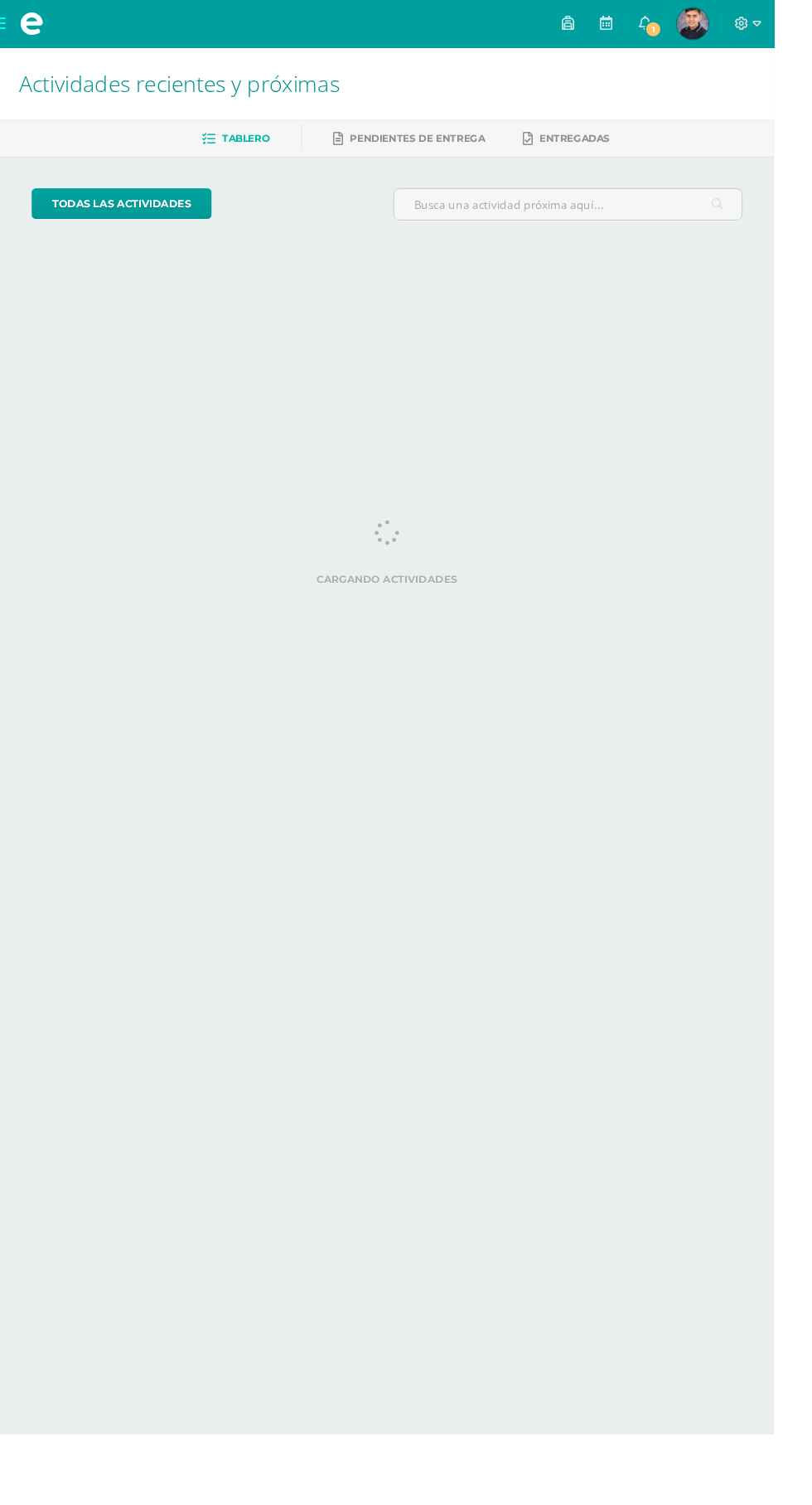
click at [747, 24] on span "Christopher Emanuel Mi Perfil" at bounding box center [727, 25] width 40 height 33
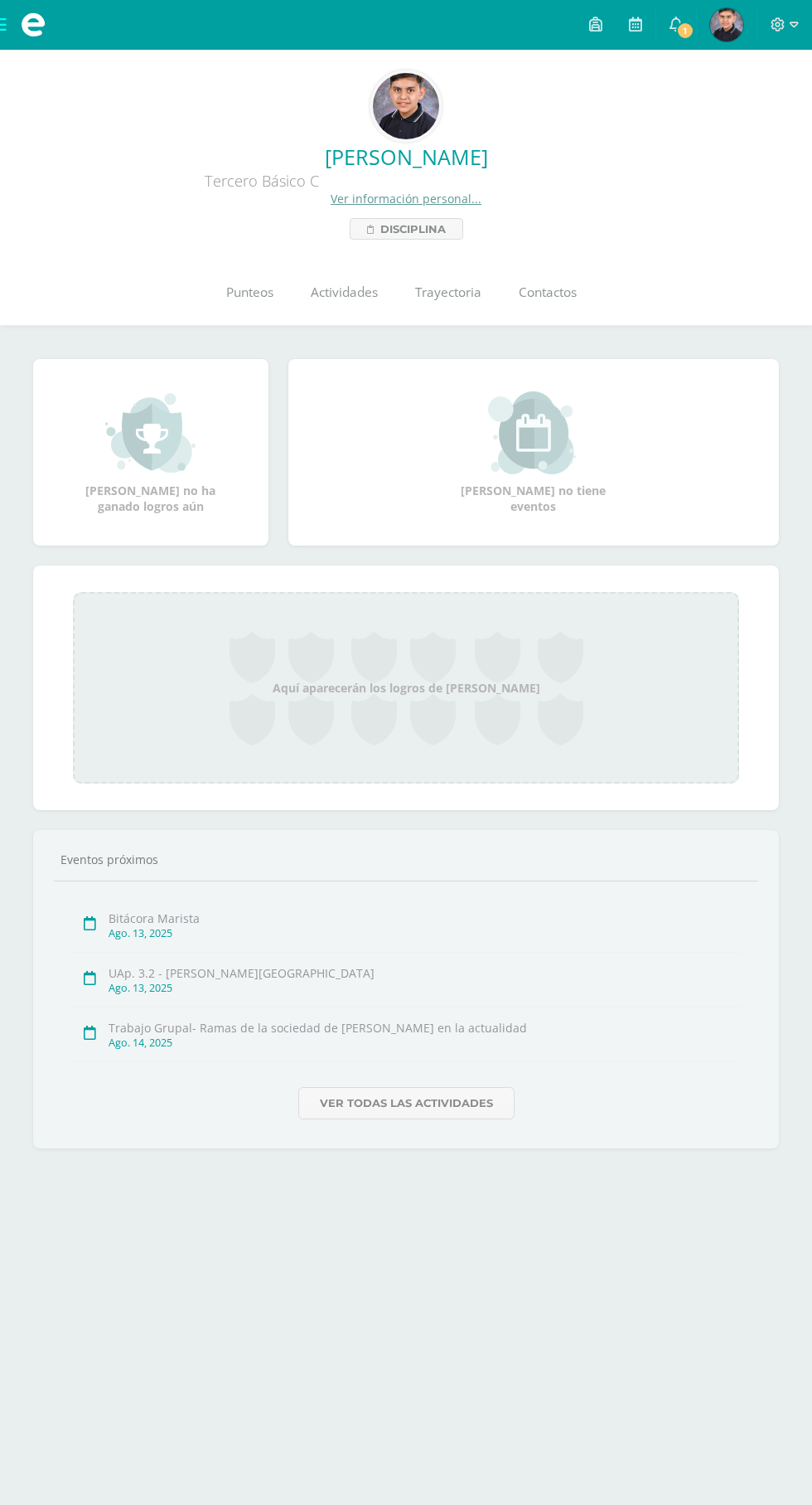
click at [686, 30] on span "1" at bounding box center [685, 30] width 18 height 18
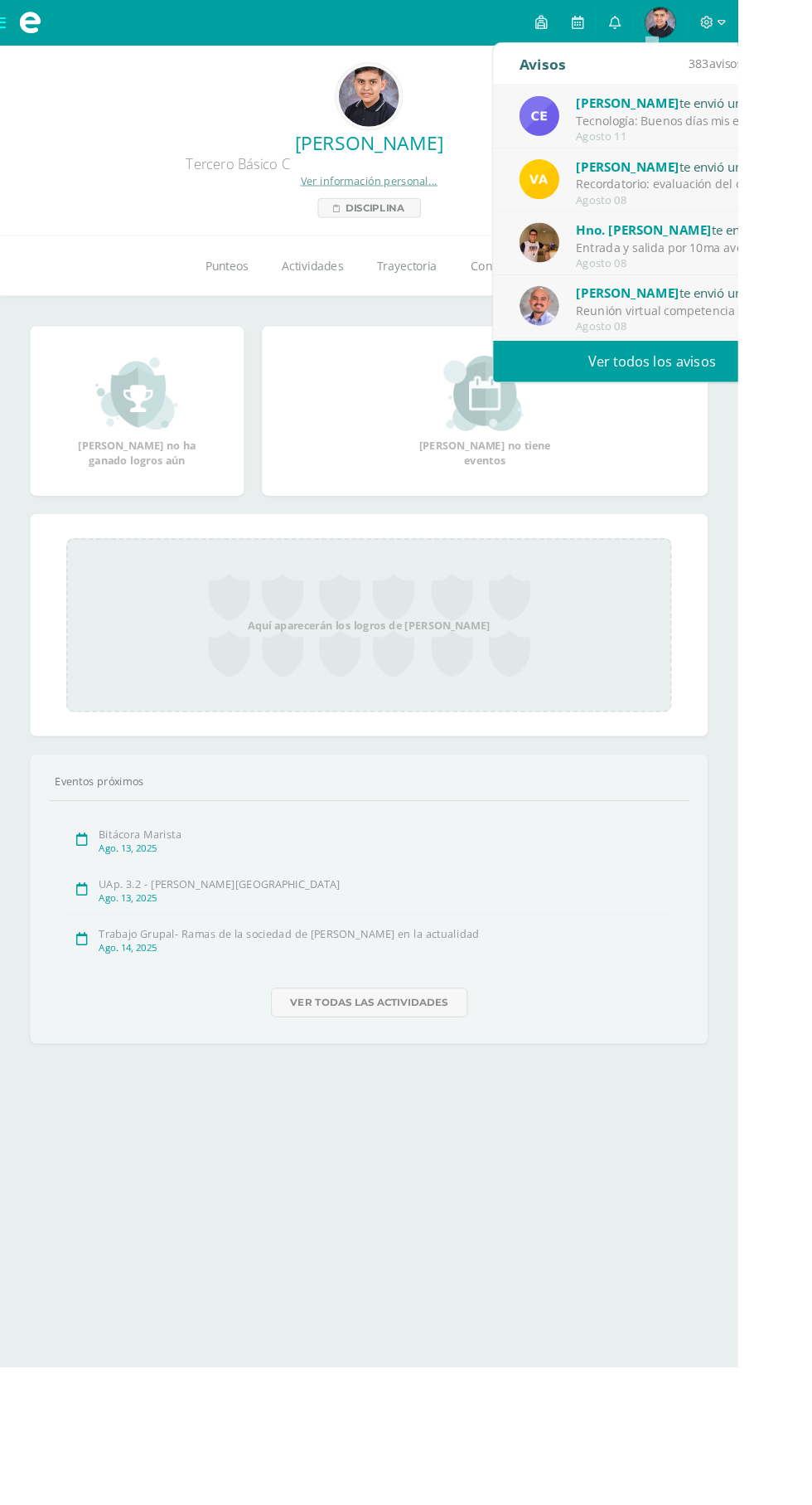
click at [811, 126] on div "Tecnología: Buenos días mis estimados, les comento que varios compañeros no cum…" at bounding box center [750, 133] width 231 height 19
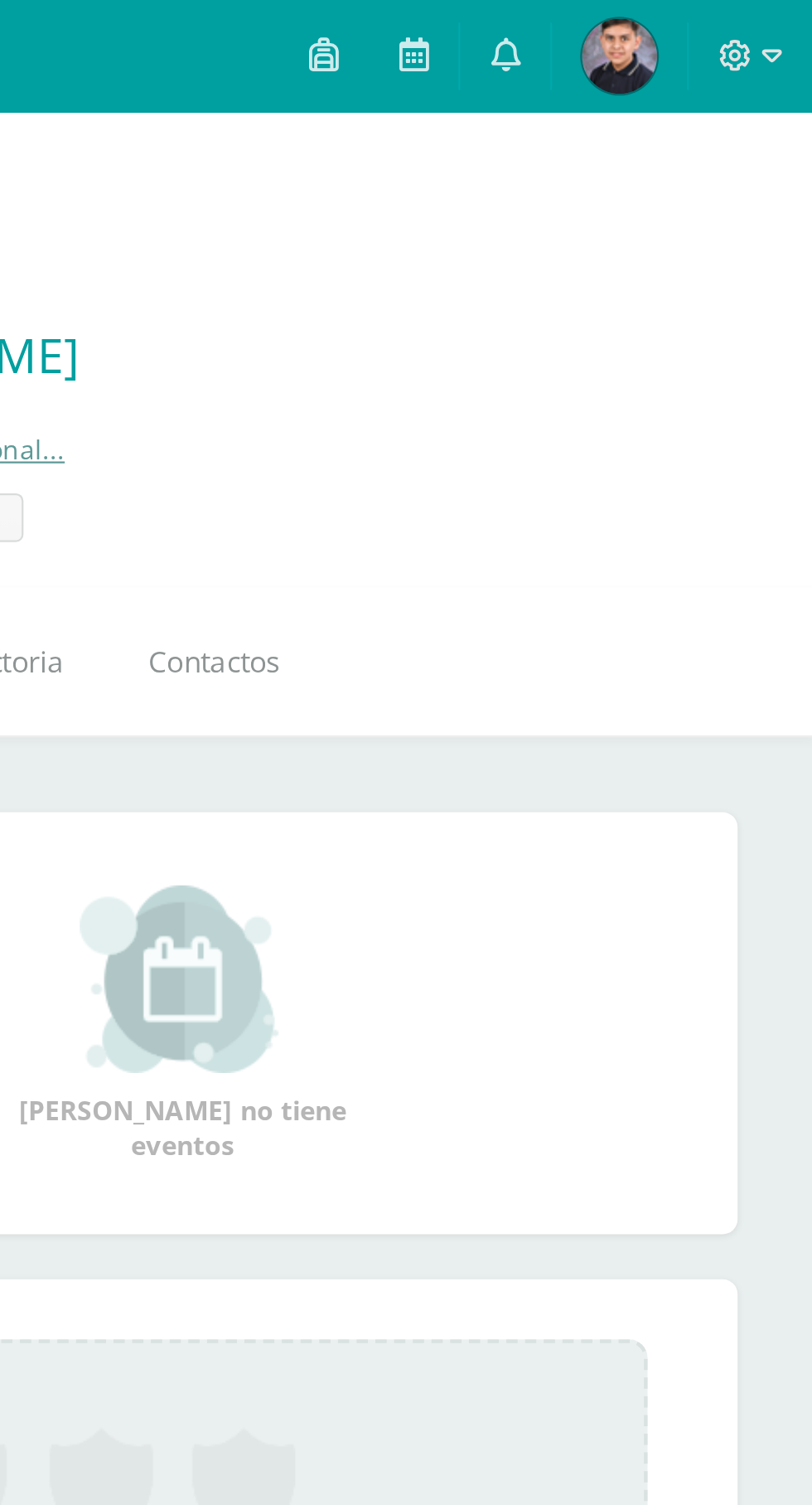
click at [671, 29] on icon at bounding box center [677, 23] width 14 height 15
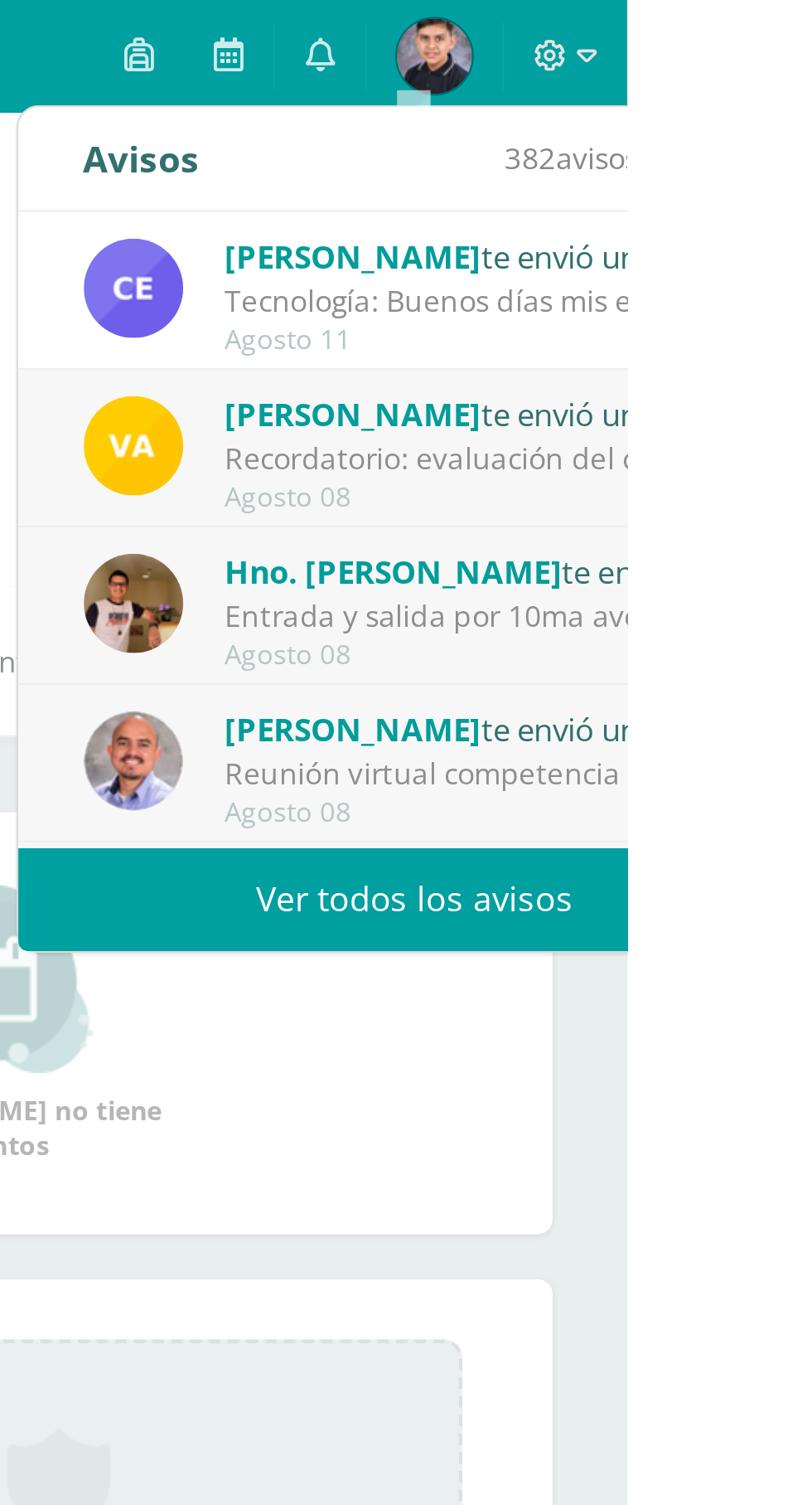
click at [799, 128] on div "Tecnología: Buenos días mis estimados, les comento que varios compañeros no cum…" at bounding box center [750, 133] width 231 height 19
